Goal: Task Accomplishment & Management: Manage account settings

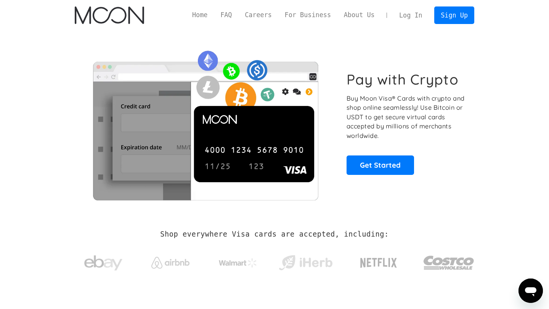
click at [411, 18] on link "Log In" at bounding box center [411, 15] width 36 height 17
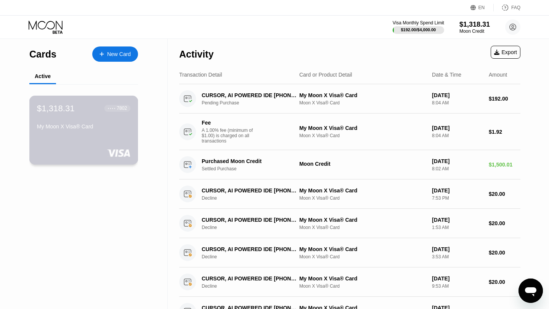
click at [63, 113] on div "$1,318.31" at bounding box center [56, 108] width 38 height 10
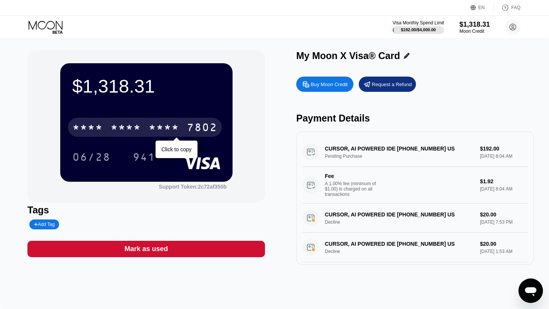
click at [141, 135] on div "* * * * * * * * * * * * 7802" at bounding box center [145, 127] width 154 height 19
